Goal: Contribute content: Add original content to the website for others to see

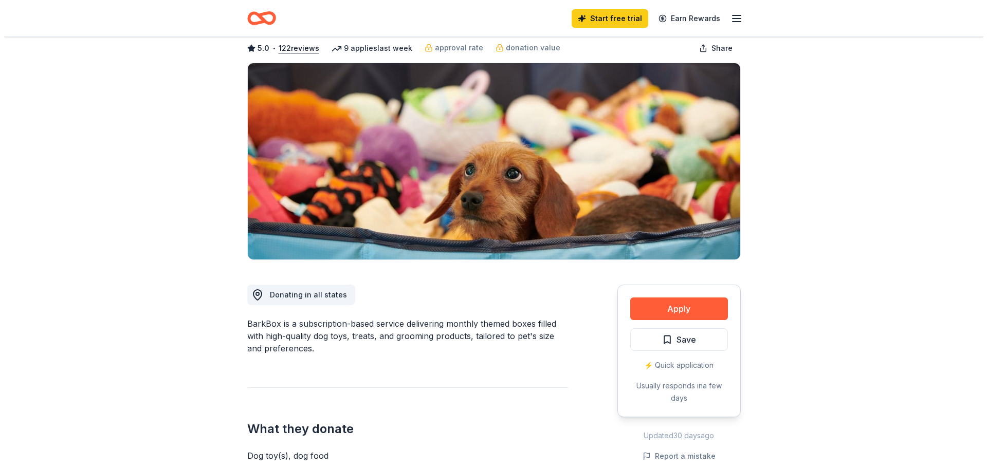
scroll to position [51, 0]
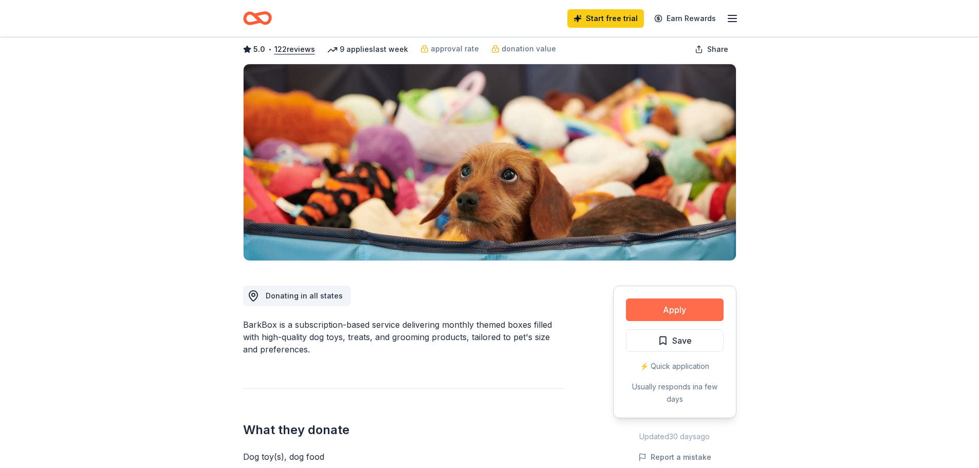
click at [678, 307] on button "Apply" at bounding box center [675, 310] width 98 height 23
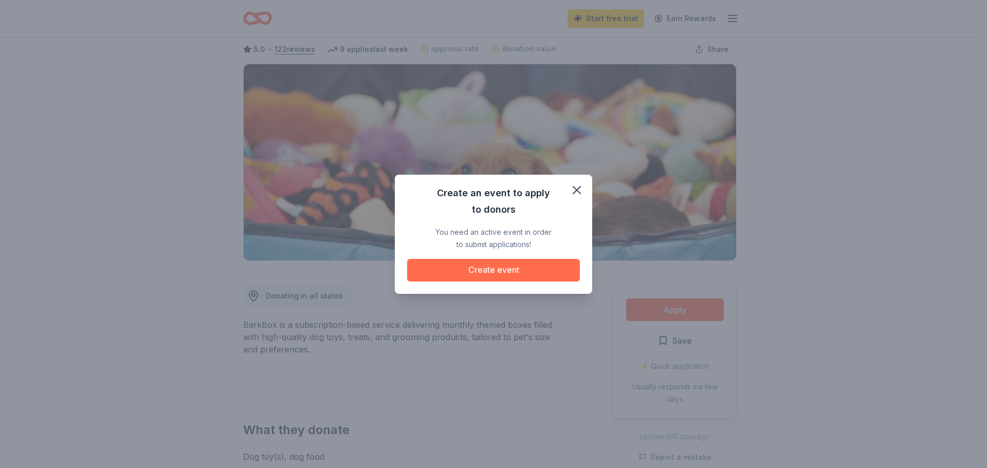
click at [487, 265] on button "Create event" at bounding box center [493, 270] width 173 height 23
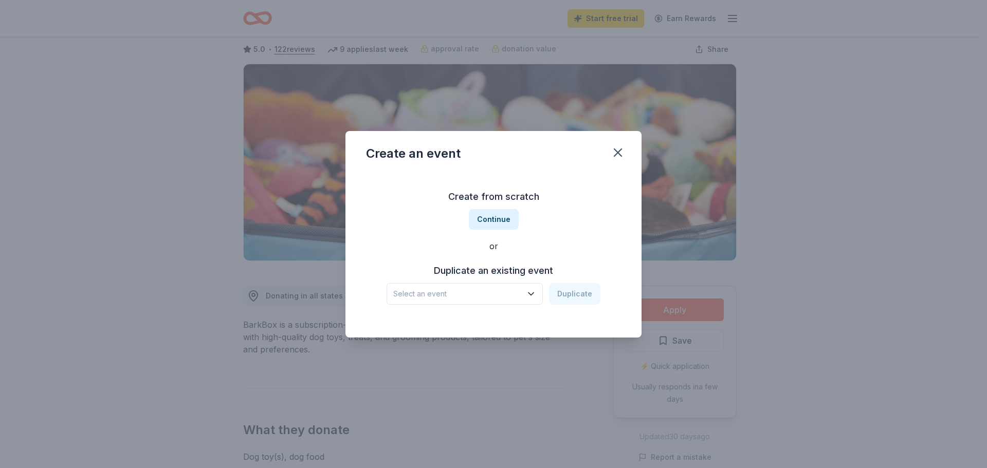
click at [495, 292] on span "Select an event" at bounding box center [457, 294] width 128 height 12
click at [483, 297] on span "Select an event" at bounding box center [457, 294] width 128 height 12
click at [471, 321] on div "Scotch Doubles Bowling" at bounding box center [440, 322] width 87 height 12
click at [582, 300] on button "Duplicate" at bounding box center [574, 294] width 51 height 22
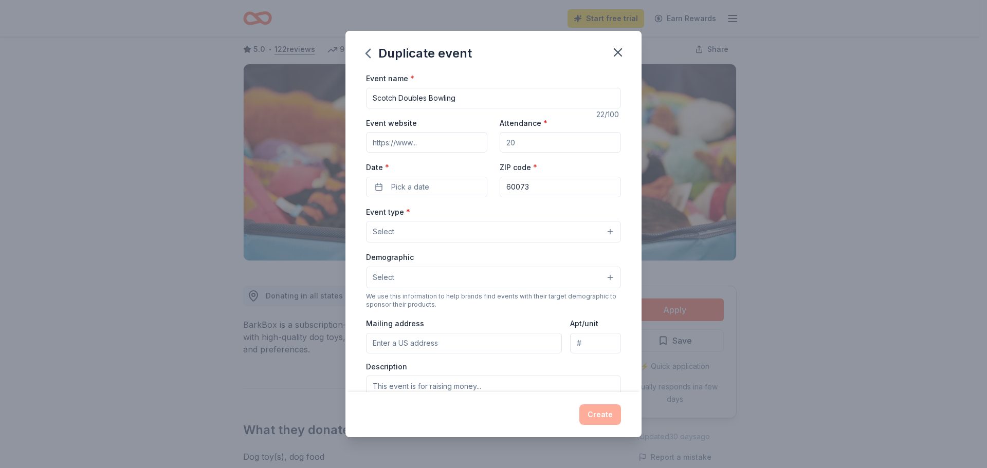
click at [437, 138] on input "Event website" at bounding box center [426, 142] width 121 height 21
click at [437, 143] on input "Event website" at bounding box center [426, 142] width 121 height 21
click at [526, 145] on input "Attendance *" at bounding box center [559, 142] width 121 height 21
drag, startPoint x: 526, startPoint y: 145, endPoint x: 498, endPoint y: 146, distance: 28.3
click at [499, 146] on input "Attendance *" at bounding box center [559, 142] width 121 height 21
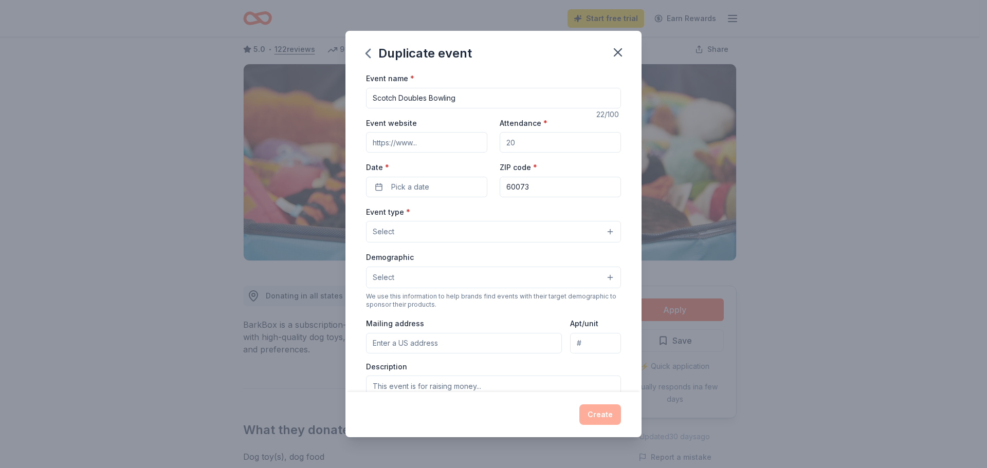
click at [546, 143] on input "Attendance *" at bounding box center [559, 142] width 121 height 21
click at [545, 143] on input "Attendance *" at bounding box center [559, 142] width 121 height 21
click at [504, 94] on input "Scotch Doubles Bowling" at bounding box center [493, 98] width 255 height 21
drag, startPoint x: 504, startPoint y: 94, endPoint x: 302, endPoint y: 93, distance: 201.9
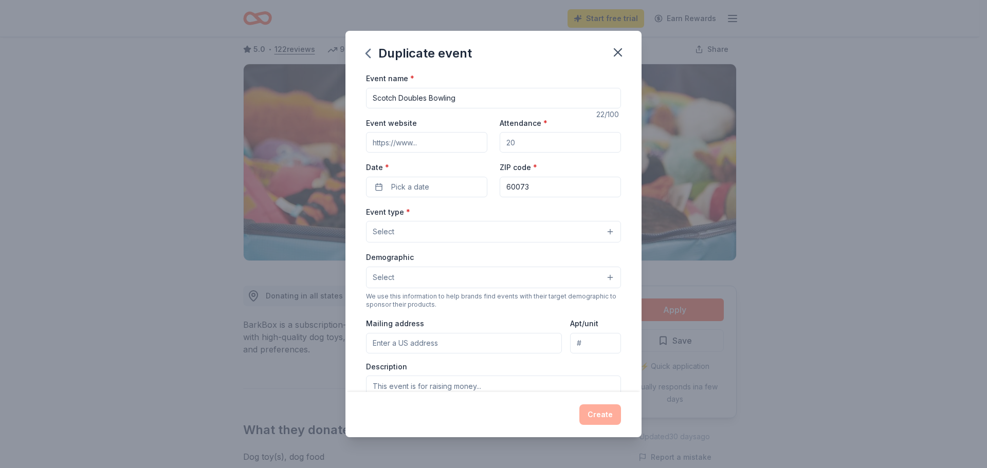
click at [303, 92] on div "Duplicate event Event name * Scotch Doubles Bowling 22 /100 Event website Atten…" at bounding box center [493, 234] width 987 height 468
type input "S"
type input "BGPD Bowling Event for Special Olympics [US_STATE]"
type input "100"
click at [423, 183] on span "Pick a date" at bounding box center [410, 187] width 38 height 12
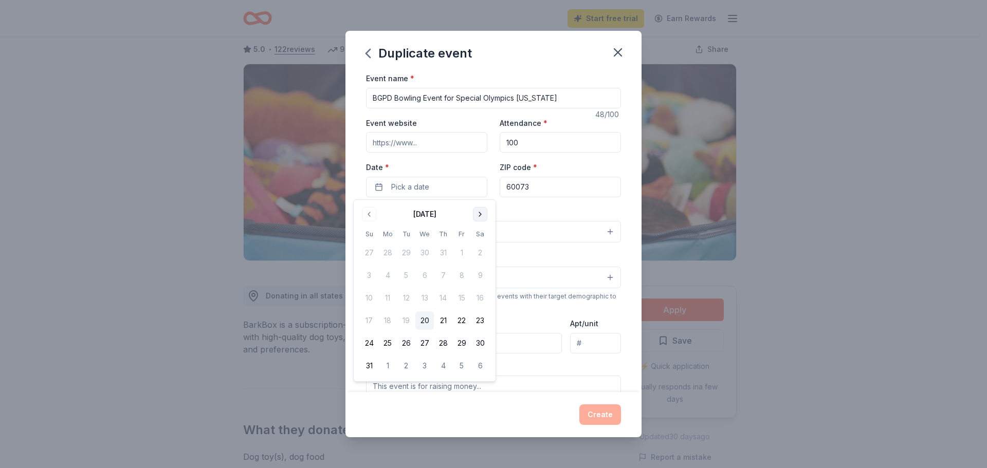
click at [481, 216] on button "Go to next month" at bounding box center [480, 214] width 14 height 14
click at [458, 294] on button "19" at bounding box center [461, 298] width 18 height 18
click at [557, 186] on input "60073" at bounding box center [559, 187] width 121 height 21
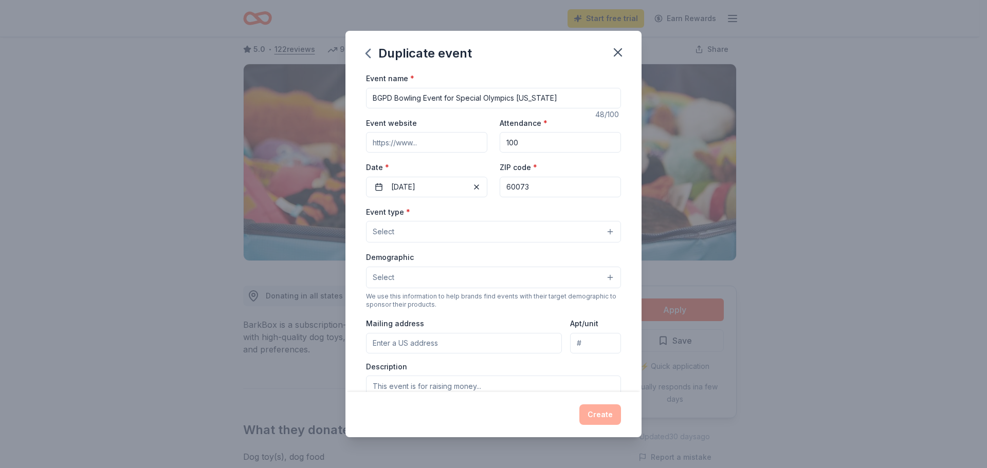
click at [557, 186] on input "60073" at bounding box center [559, 187] width 121 height 21
type input "60089"
click at [477, 230] on button "Select" at bounding box center [493, 232] width 255 height 22
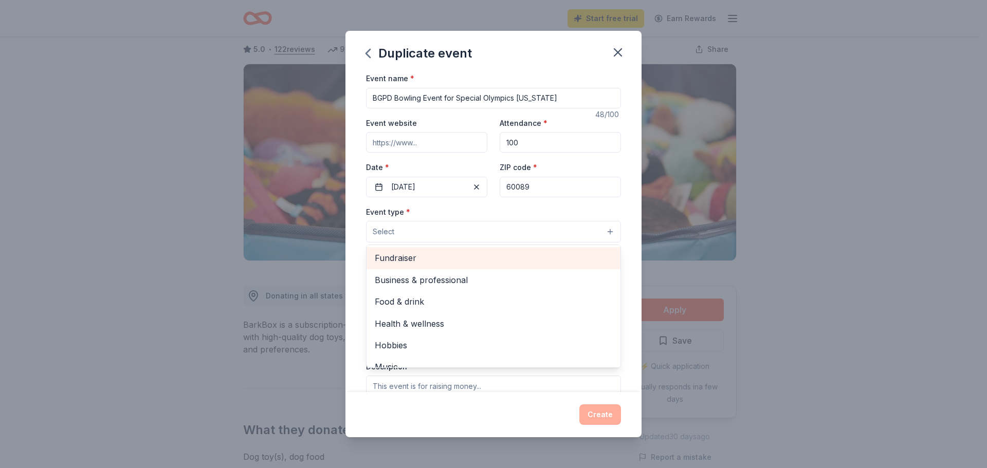
click at [459, 259] on span "Fundraiser" at bounding box center [493, 257] width 237 height 13
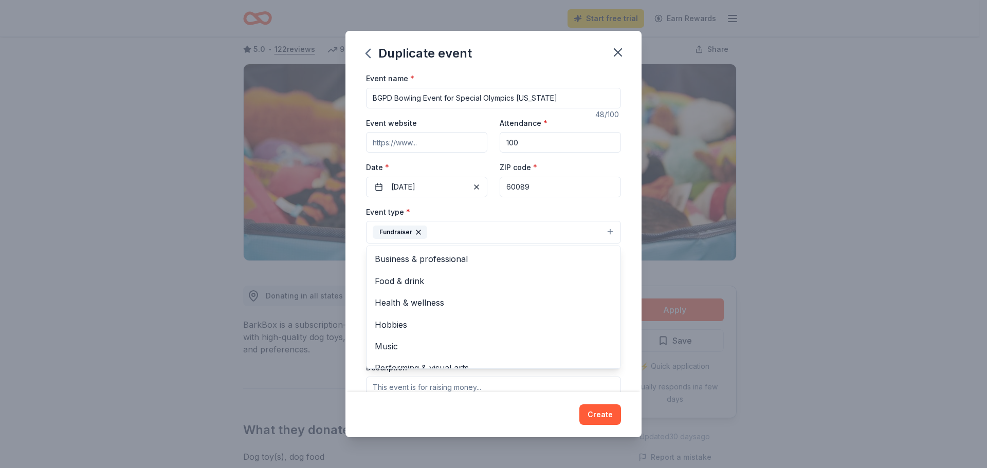
click at [624, 356] on div "Event name * BGPD Bowling Event for Special Olympics [US_STATE] 48 /100 Event w…" at bounding box center [493, 232] width 296 height 320
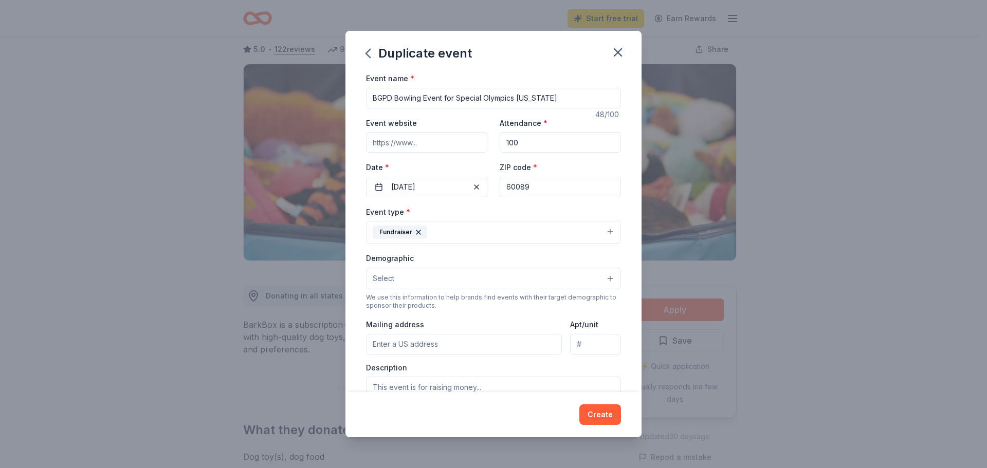
click at [433, 273] on button "Select" at bounding box center [493, 279] width 255 height 22
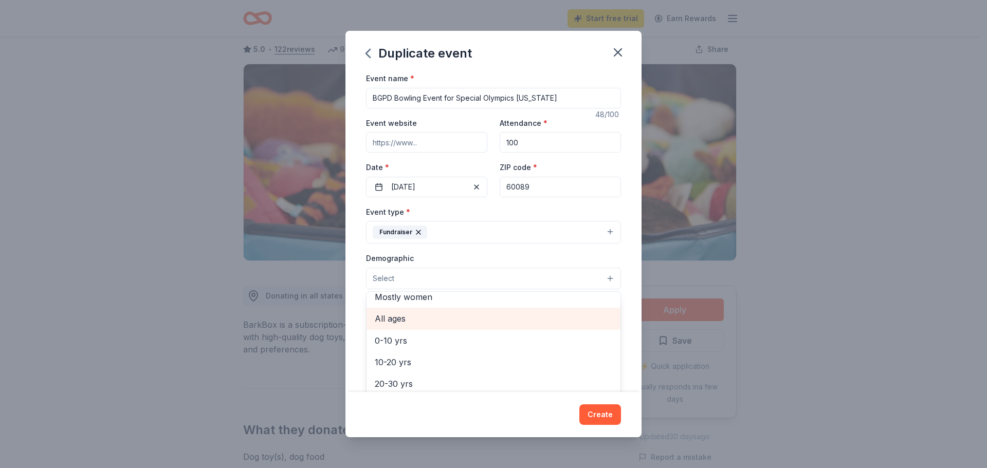
click at [436, 319] on span "All ages" at bounding box center [493, 318] width 237 height 13
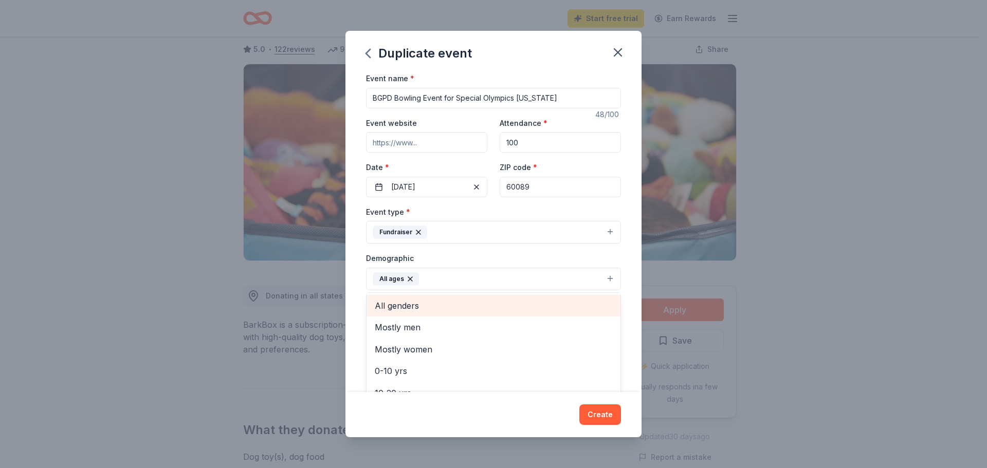
click at [476, 307] on span "All genders" at bounding box center [493, 305] width 237 height 13
click at [623, 319] on div "Event name * BGPD Bowling Event for Special Olympics [US_STATE] 48 /100 Event w…" at bounding box center [493, 232] width 296 height 320
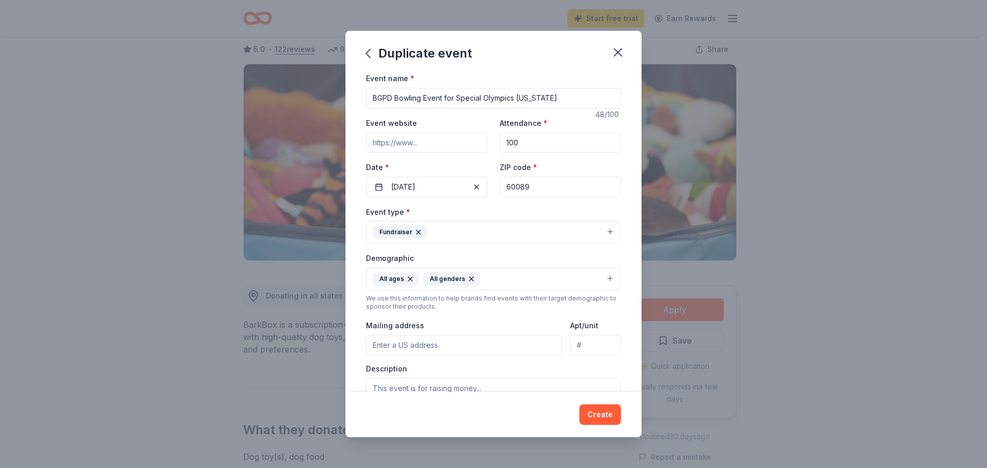
scroll to position [154, 0]
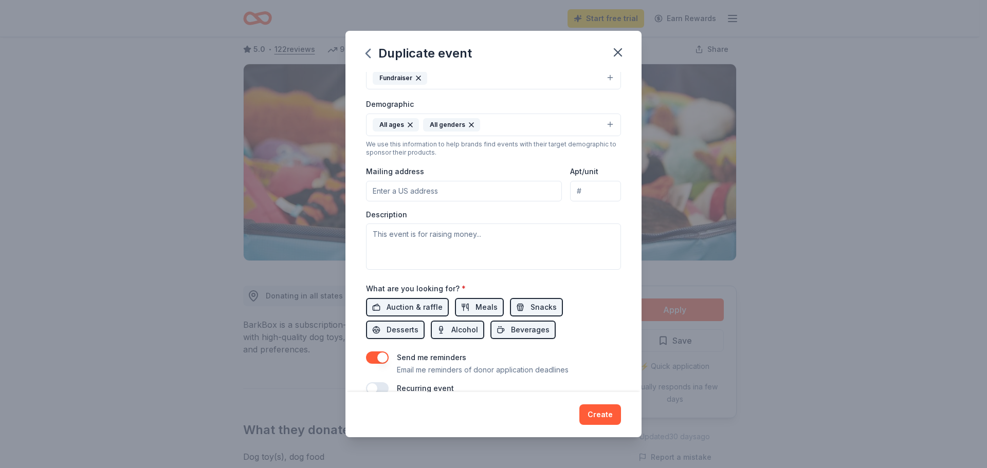
click at [433, 193] on input "Mailing address" at bounding box center [464, 191] width 196 height 21
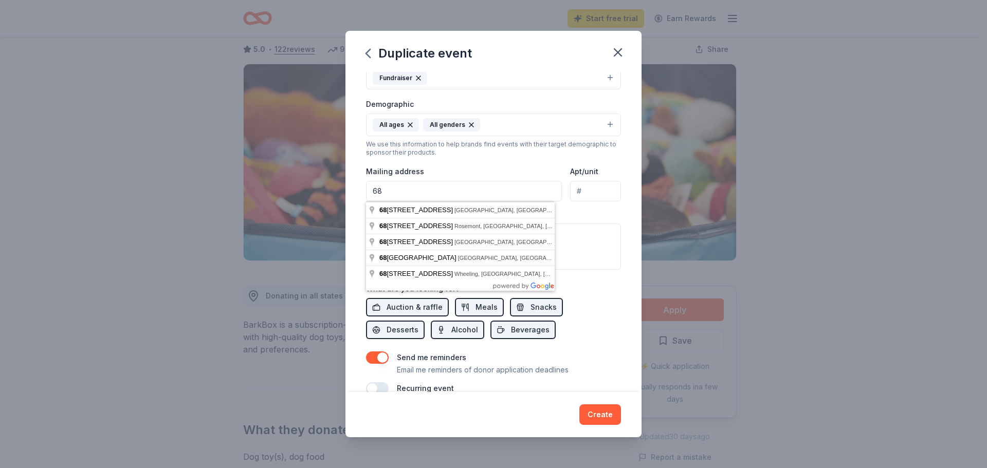
type input "6"
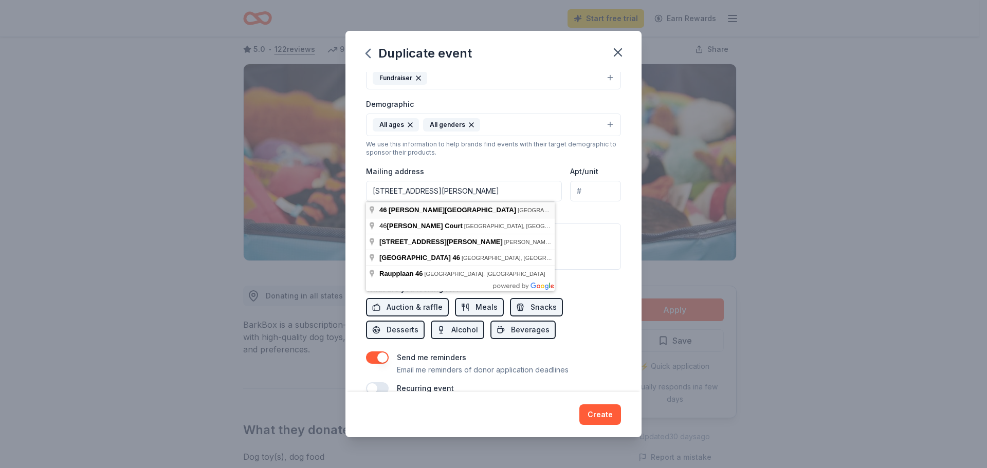
type input "[STREET_ADDRESS][PERSON_NAME]"
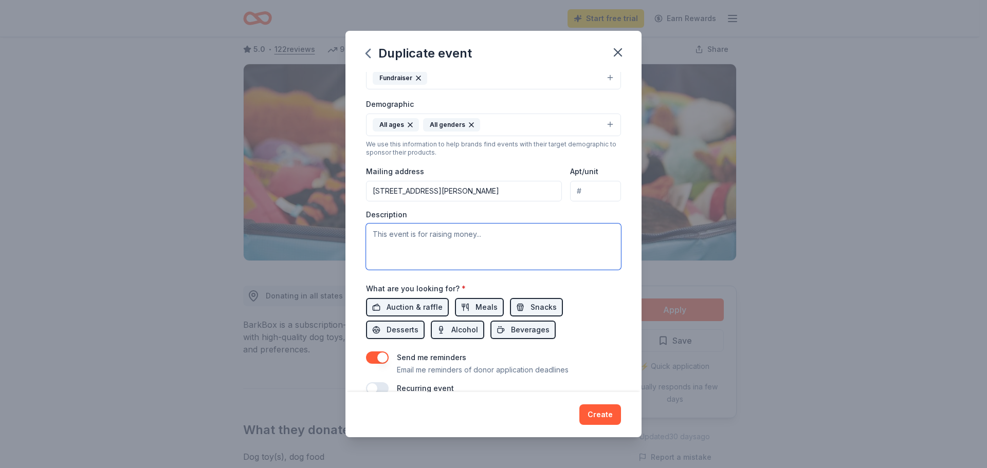
drag, startPoint x: 549, startPoint y: 232, endPoint x: 392, endPoint y: 226, distance: 156.8
click at [392, 226] on textarea at bounding box center [493, 247] width 255 height 46
type textarea "T"
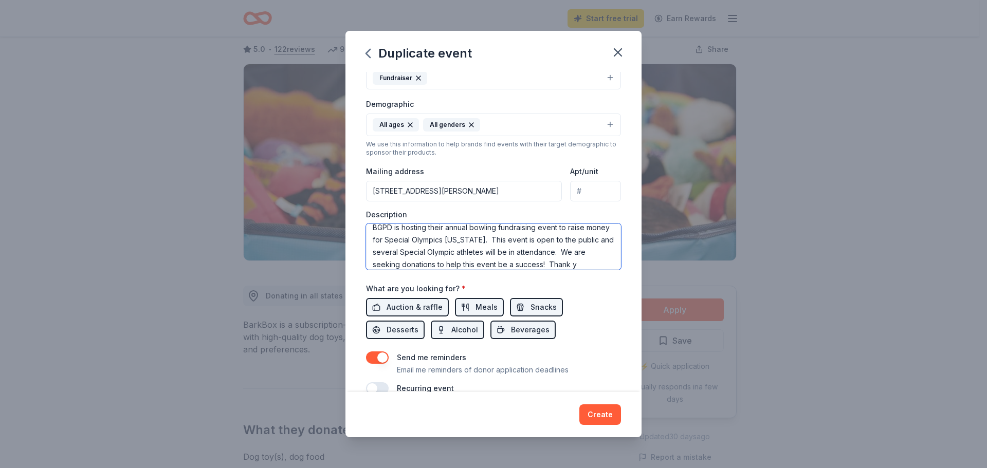
scroll to position [19, 0]
type textarea "BGPD is hosting their annual bowling fundraising event to raise money for Speci…"
click at [403, 304] on span "Auction & raffle" at bounding box center [414, 307] width 56 height 12
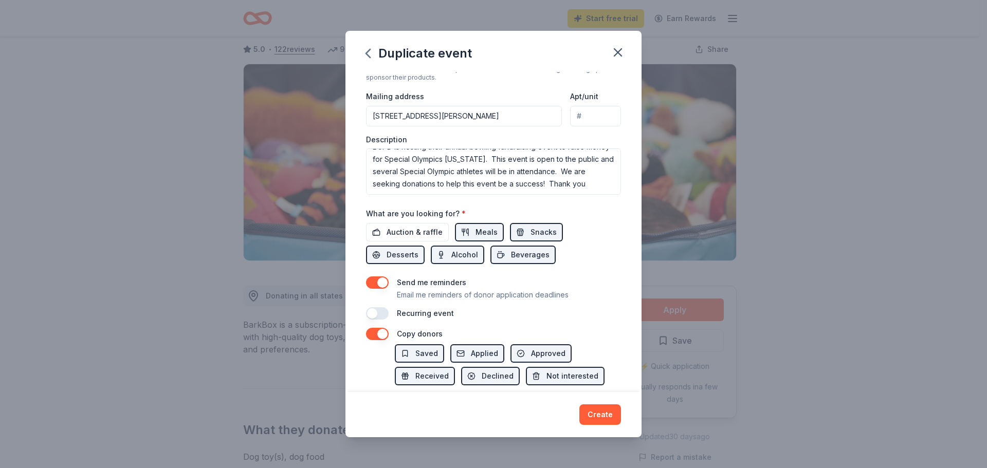
scroll to position [286, 0]
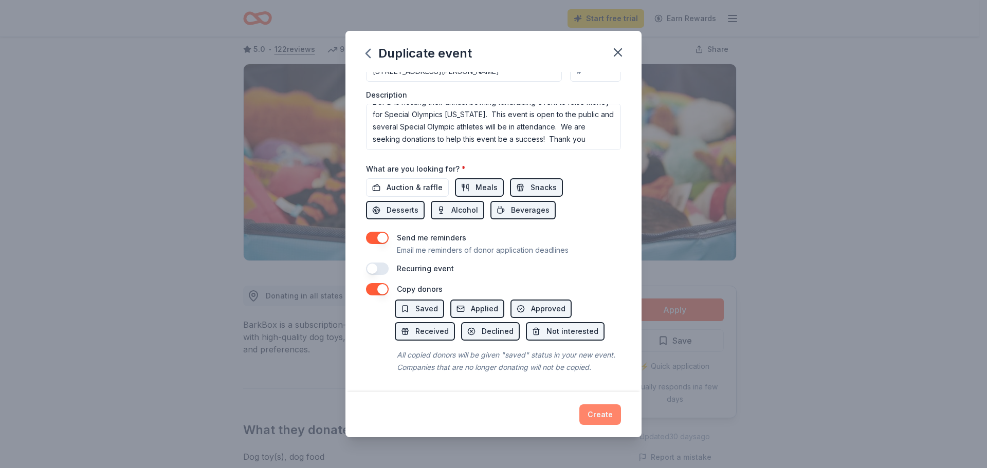
click at [609, 410] on button "Create" at bounding box center [600, 414] width 42 height 21
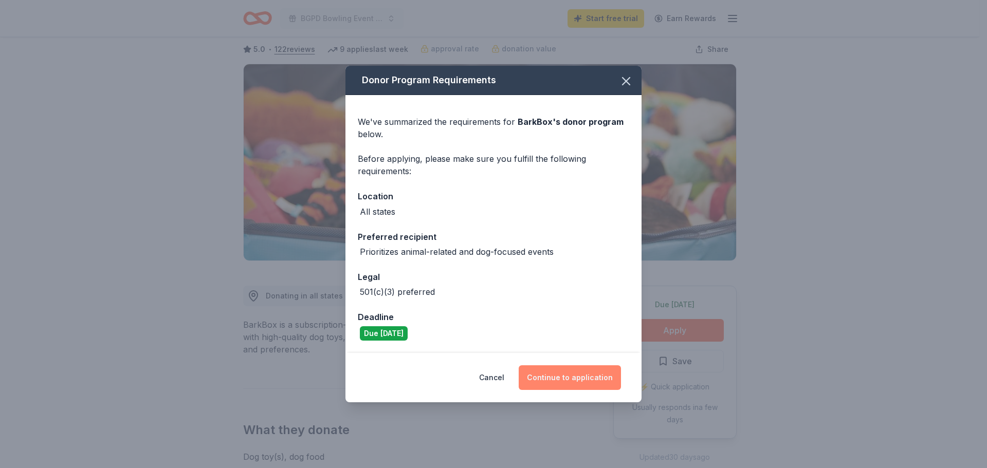
click at [568, 382] on button "Continue to application" at bounding box center [569, 377] width 102 height 25
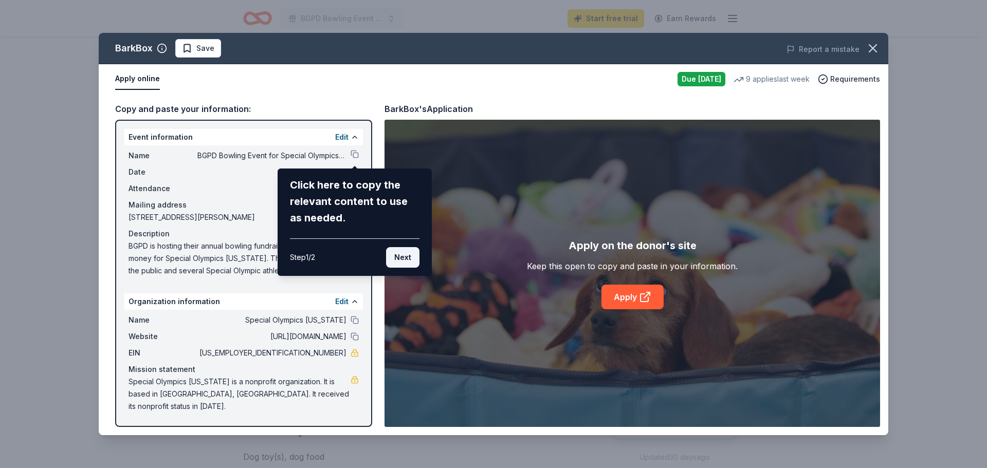
click at [396, 257] on button "Next" at bounding box center [402, 257] width 33 height 21
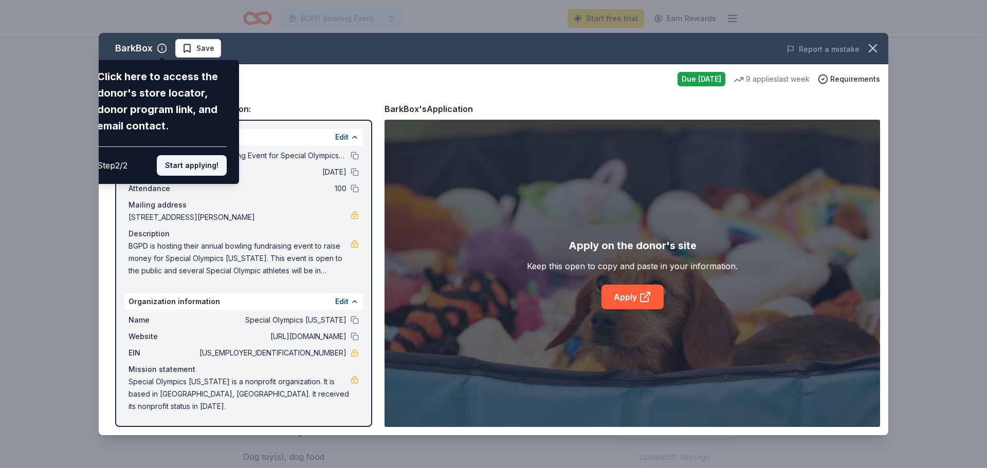
click at [194, 166] on button "Start applying!" at bounding box center [192, 165] width 70 height 21
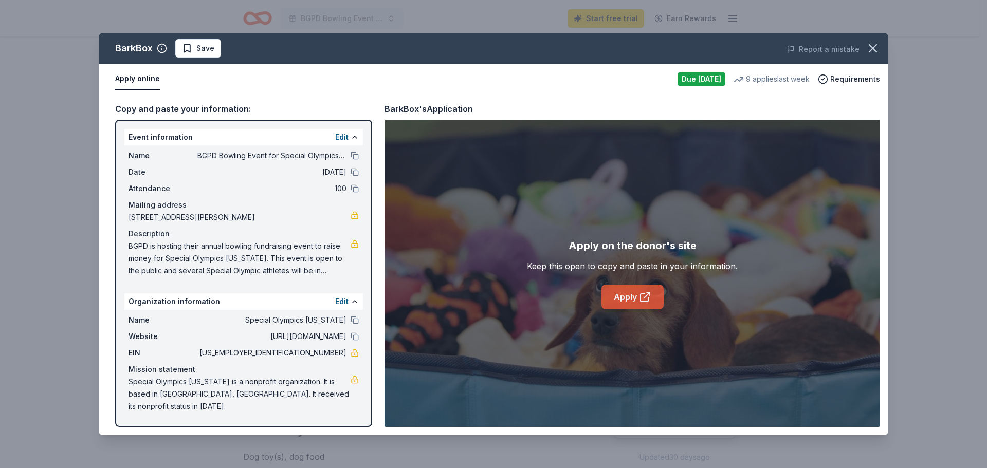
click at [627, 296] on link "Apply" at bounding box center [632, 297] width 62 height 25
